Goal: Task Accomplishment & Management: Use online tool/utility

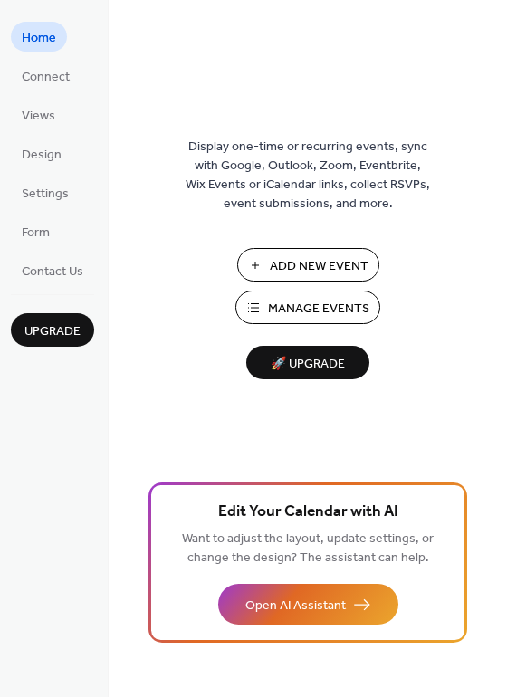
click at [303, 260] on span "Add New Event" at bounding box center [319, 266] width 99 height 19
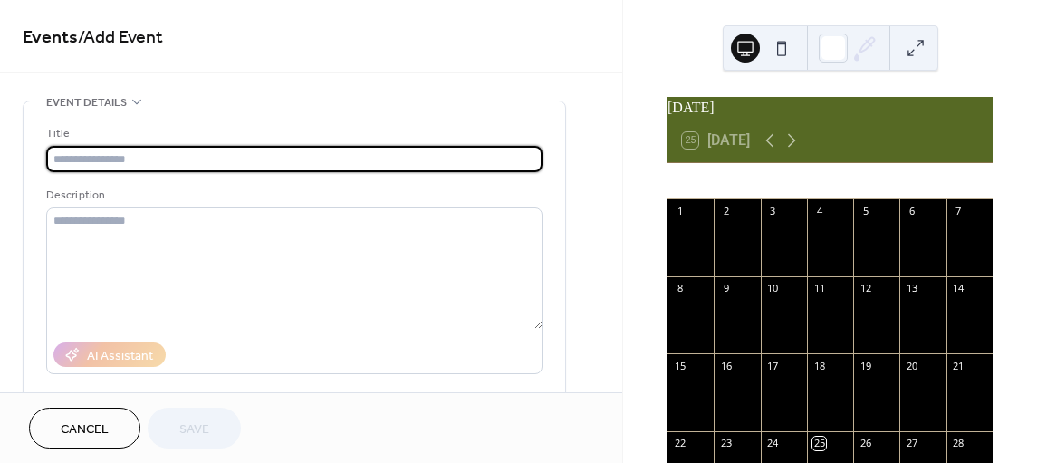
scroll to position [91, 0]
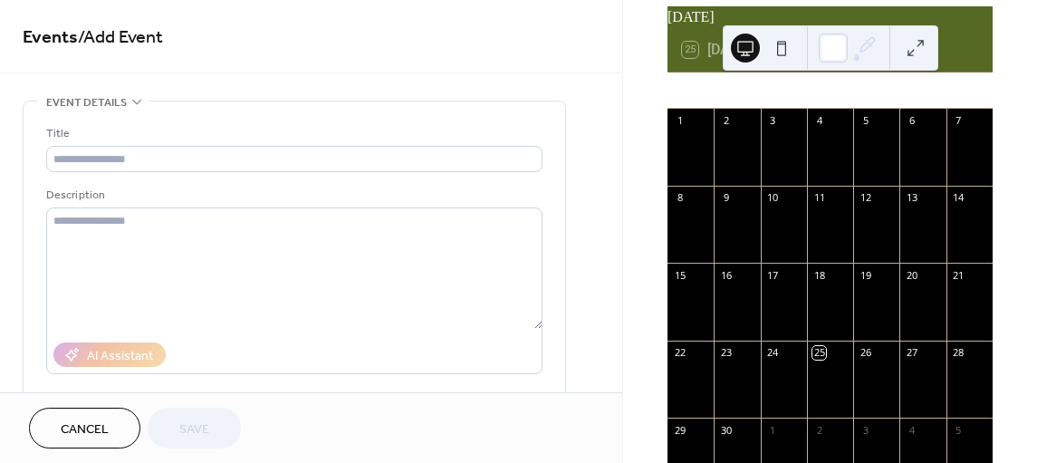
click at [641, 142] on div "[DATE] 25 [DATE] Mon Tue Wed Thu Fri Sat Sun 1 2 3 4 5 6 7 8 9 10 11 12 13 14 1…" at bounding box center [830, 231] width 414 height 463
